Goal: Information Seeking & Learning: Learn about a topic

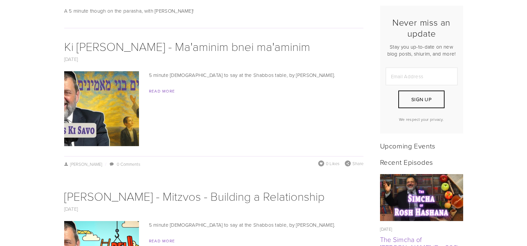
scroll to position [200, 0]
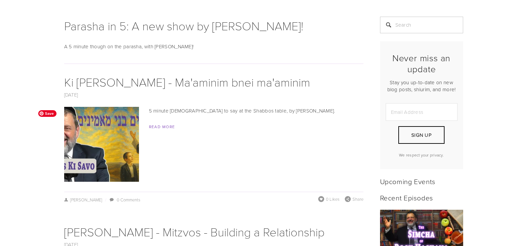
scroll to position [67, 0]
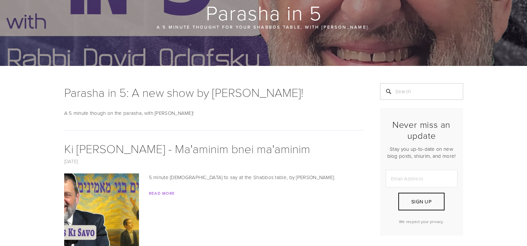
click at [161, 193] on link "Read More" at bounding box center [162, 193] width 26 height 6
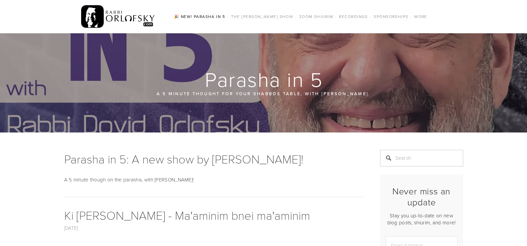
scroll to position [100, 0]
